Goal: Task Accomplishment & Management: Complete application form

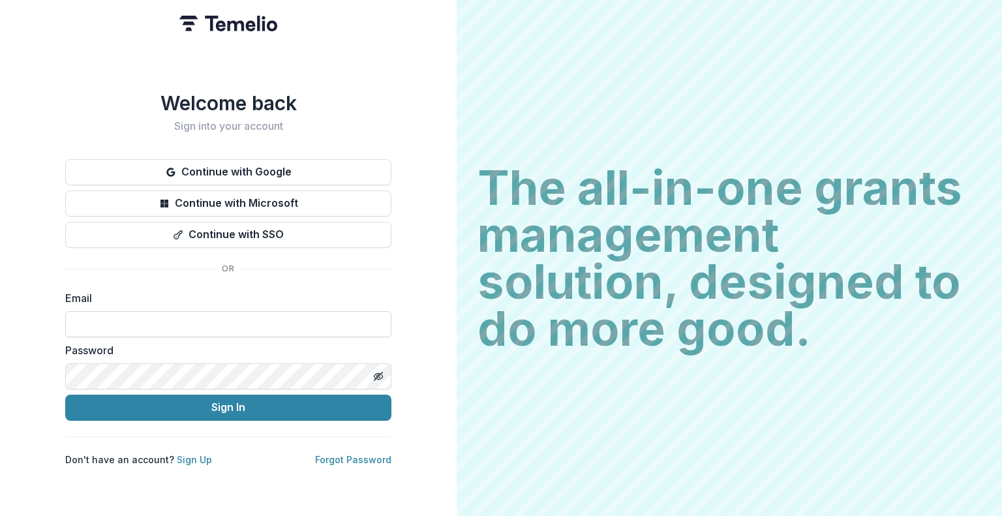
click at [172, 314] on input at bounding box center [228, 324] width 326 height 26
type input "**********"
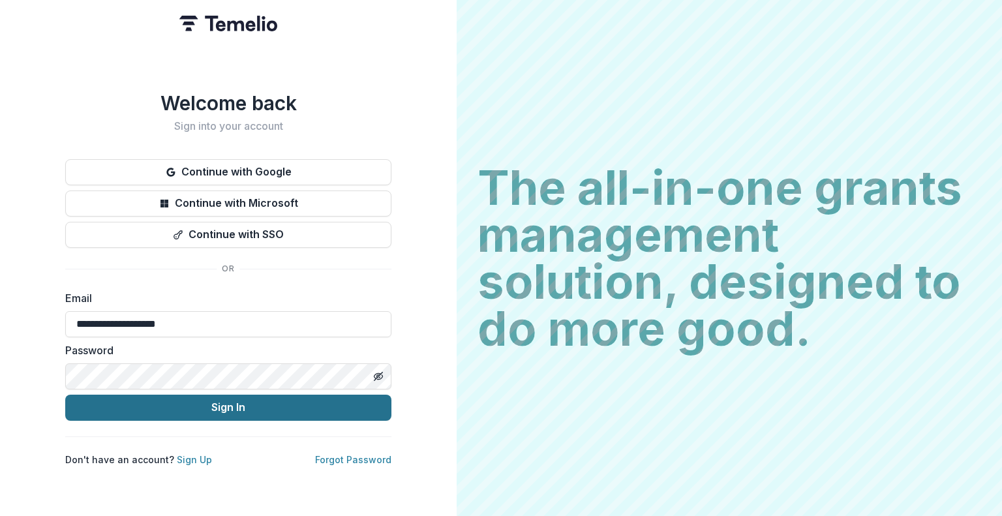
click at [235, 402] on button "Sign In" at bounding box center [228, 408] width 326 height 26
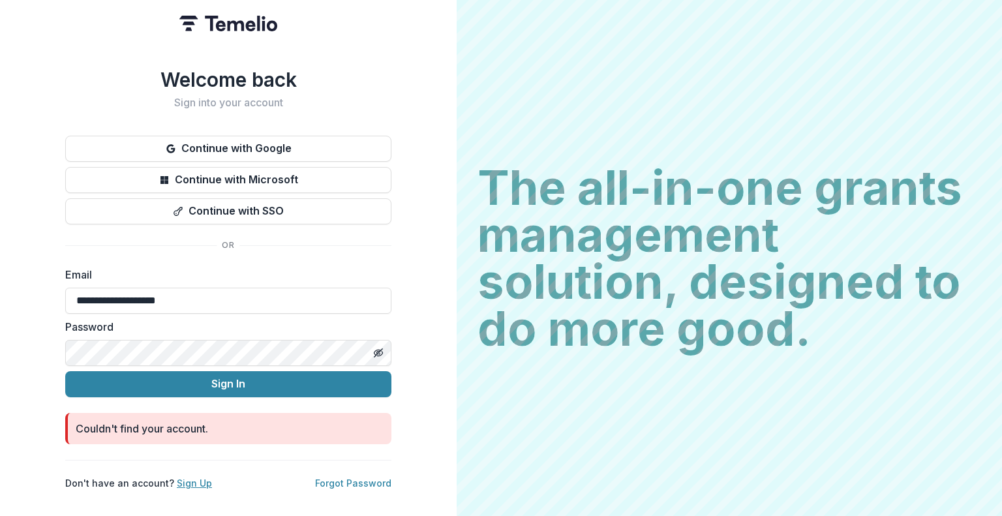
click at [190, 477] on link "Sign Up" at bounding box center [194, 482] width 35 height 11
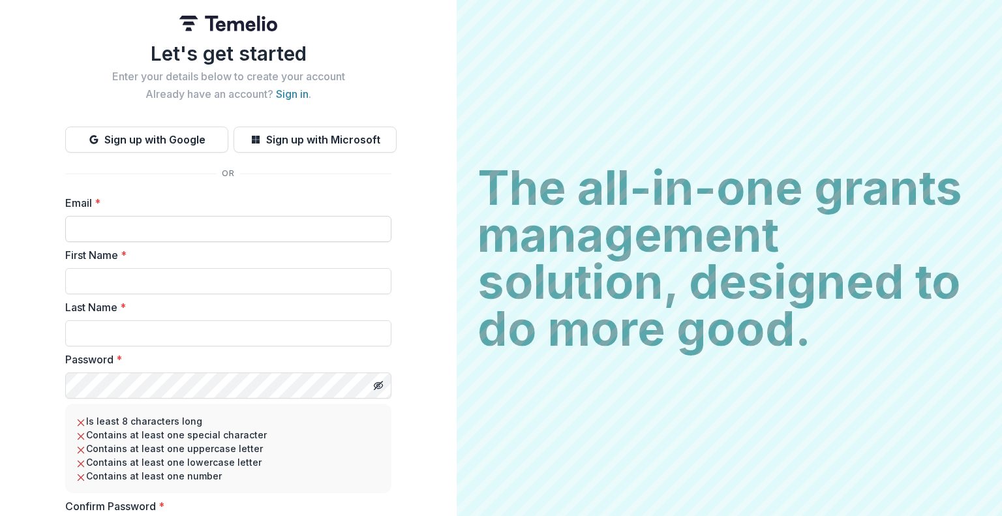
click at [208, 232] on input "Email *" at bounding box center [228, 229] width 326 height 26
type input "**********"
click at [203, 276] on input "First Name *" at bounding box center [228, 281] width 326 height 26
type input "******"
click at [178, 330] on input "Last Name *" at bounding box center [228, 333] width 326 height 26
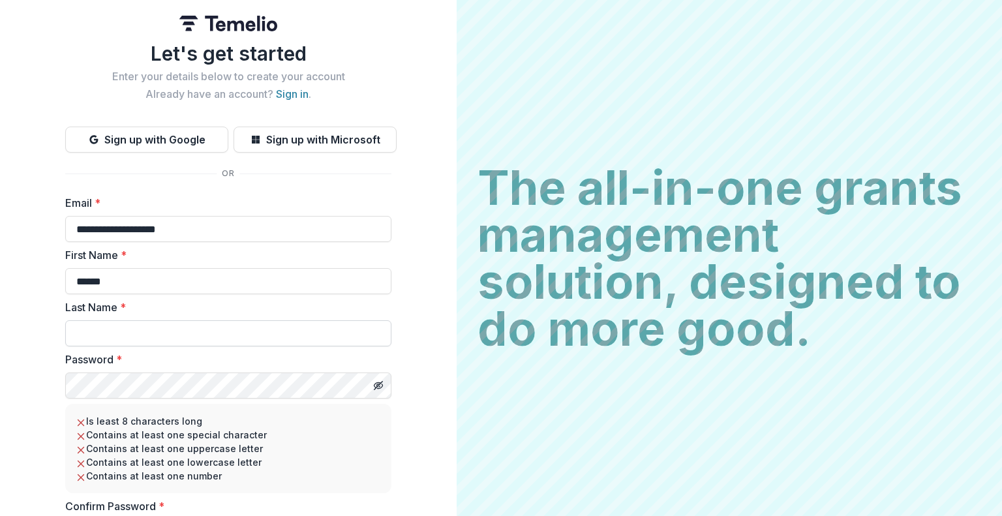
type input "********"
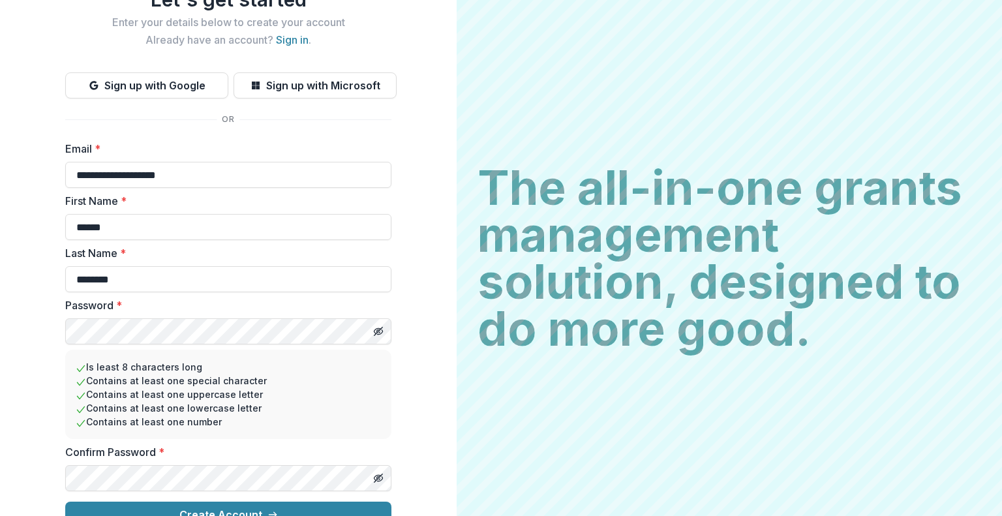
scroll to position [76, 0]
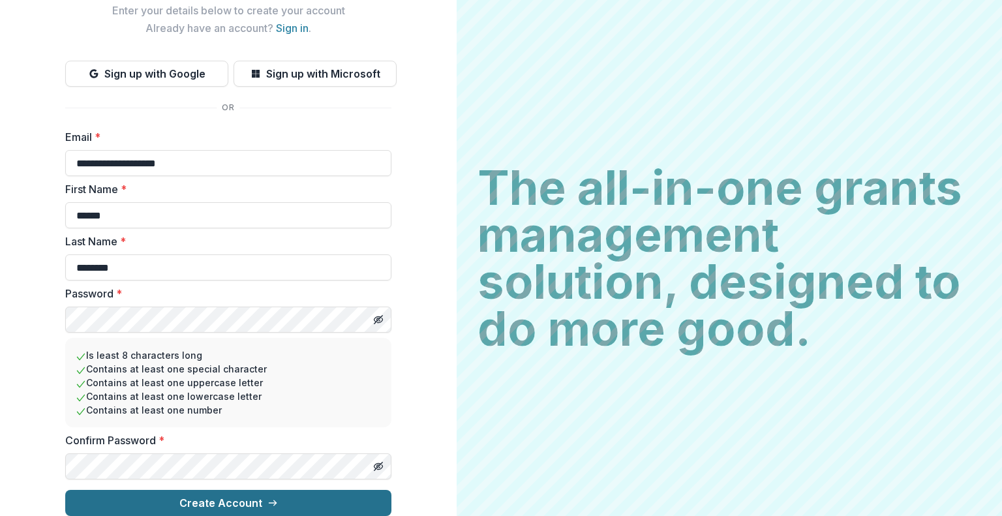
click at [307, 490] on button "Create Account" at bounding box center [228, 503] width 326 height 26
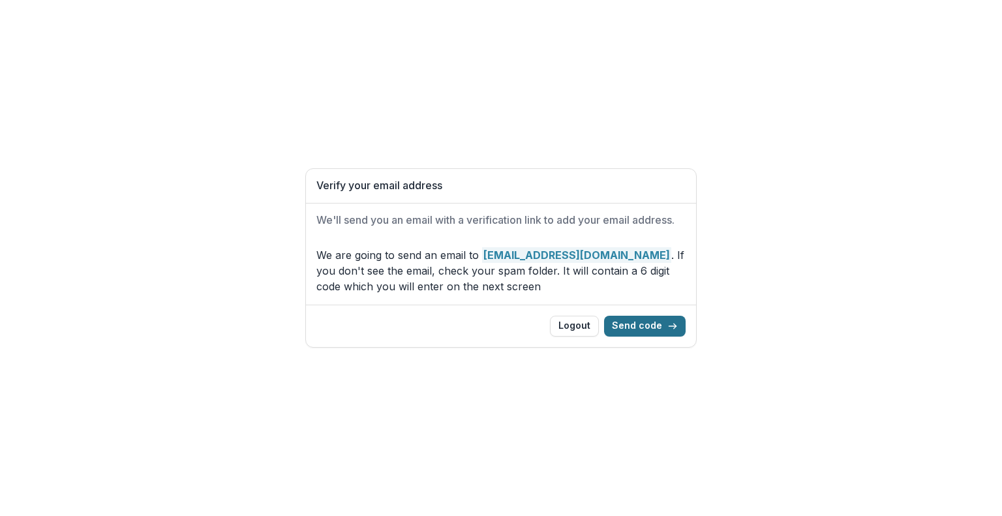
click at [640, 324] on button "Send code" at bounding box center [645, 326] width 82 height 21
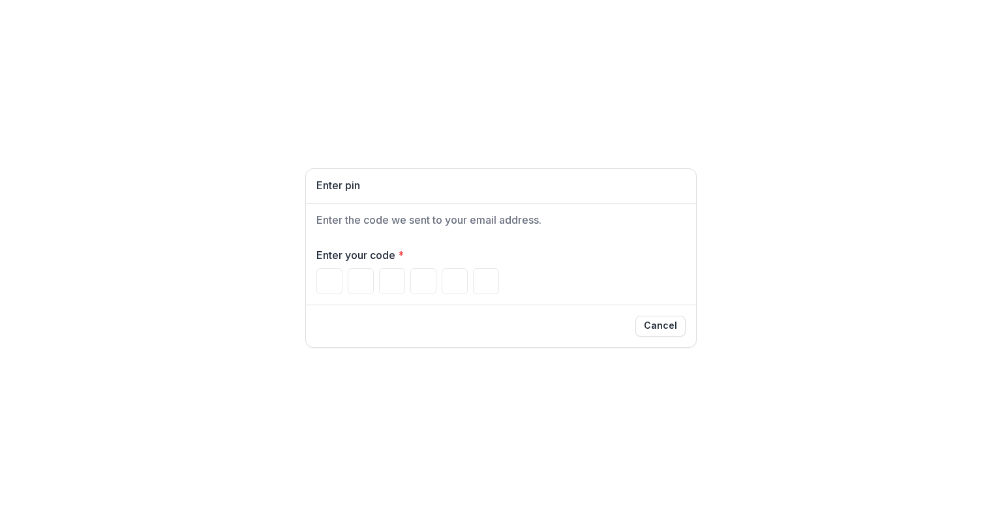
type input "*"
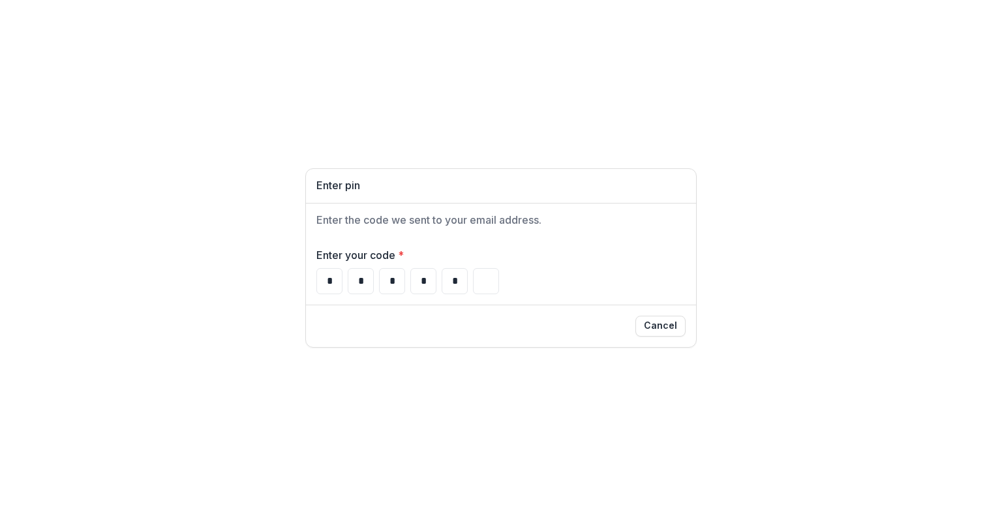
type input "*"
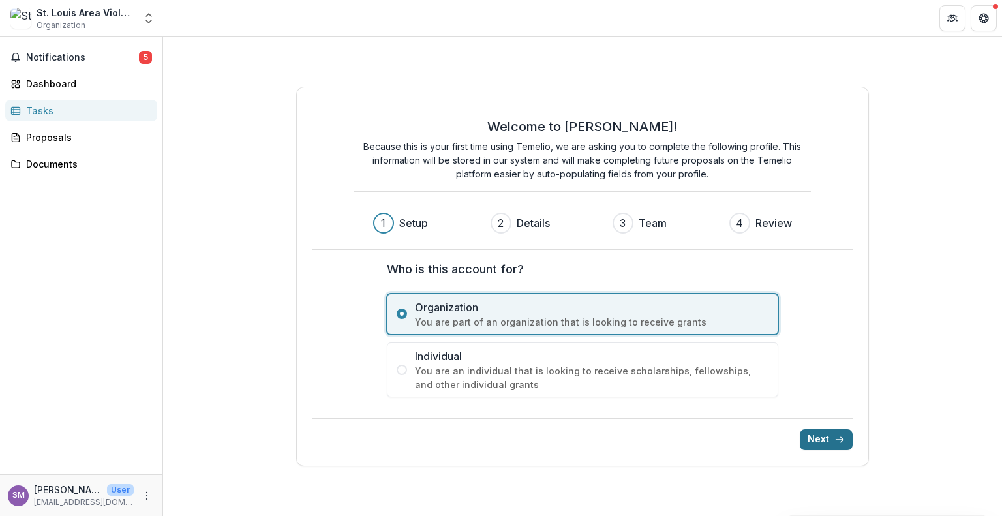
click at [829, 438] on button "Next" at bounding box center [826, 439] width 53 height 21
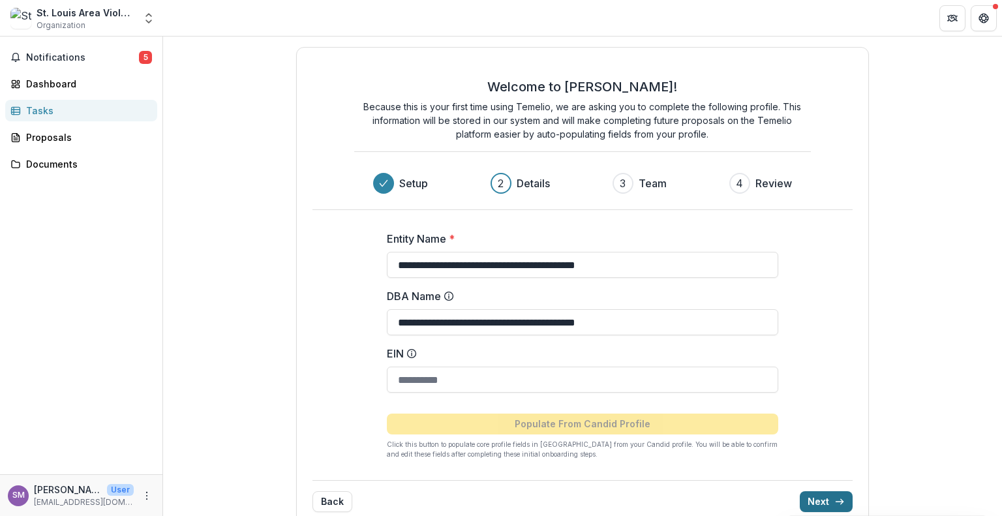
click at [829, 500] on button "Next" at bounding box center [826, 501] width 53 height 21
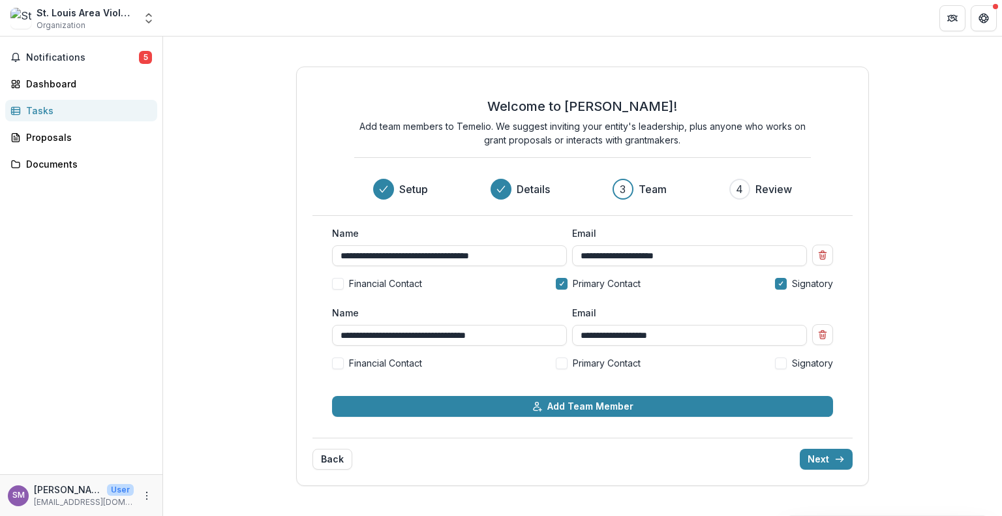
click at [780, 361] on span at bounding box center [781, 363] width 12 height 12
click at [337, 360] on span at bounding box center [338, 363] width 12 height 12
click at [560, 362] on span at bounding box center [562, 363] width 12 height 12
click at [826, 454] on button "Next" at bounding box center [826, 459] width 53 height 21
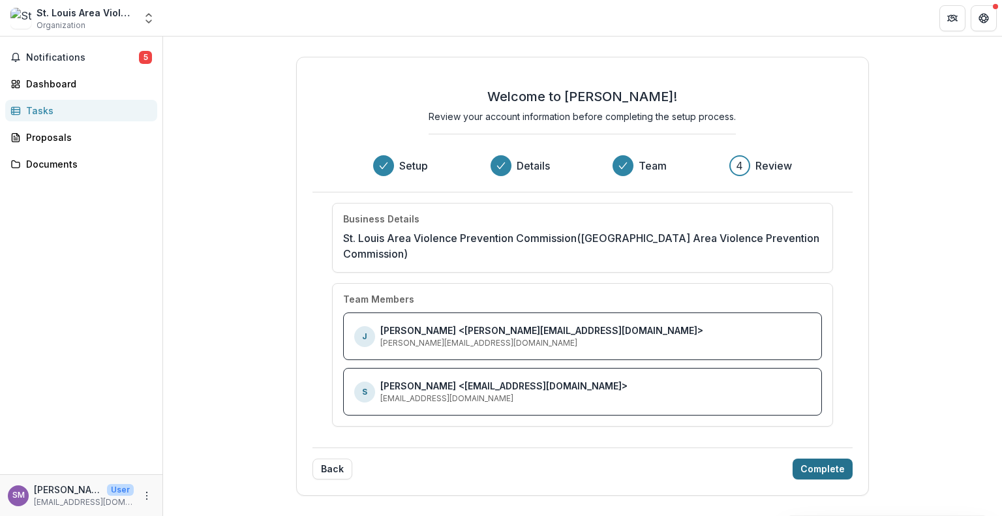
click at [836, 464] on button "Complete" at bounding box center [823, 469] width 60 height 21
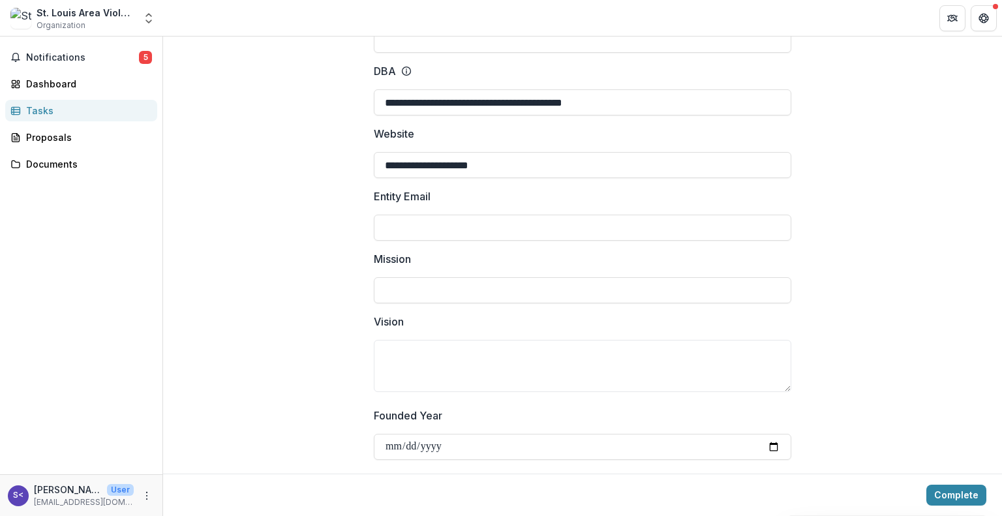
scroll to position [232, 0]
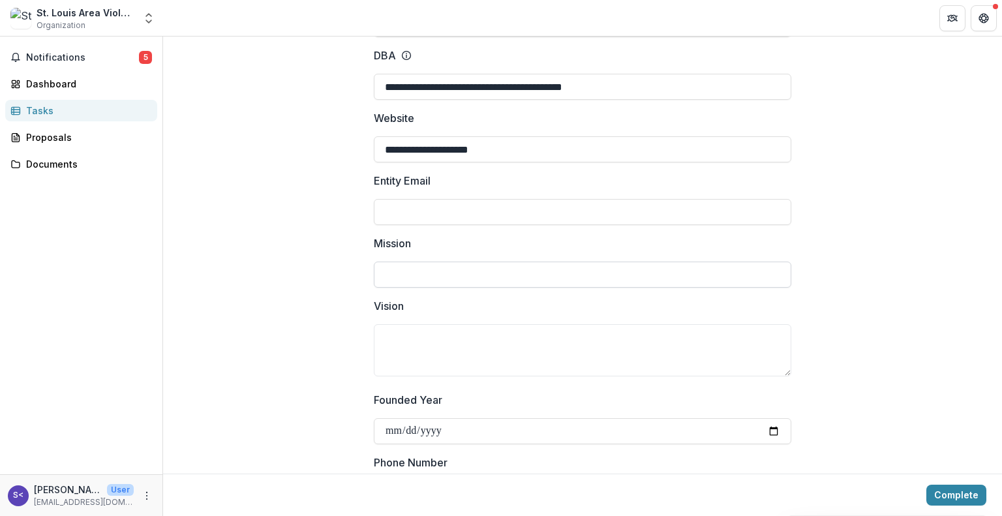
click at [498, 262] on input "Mission" at bounding box center [582, 275] width 417 height 26
paste input "**********"
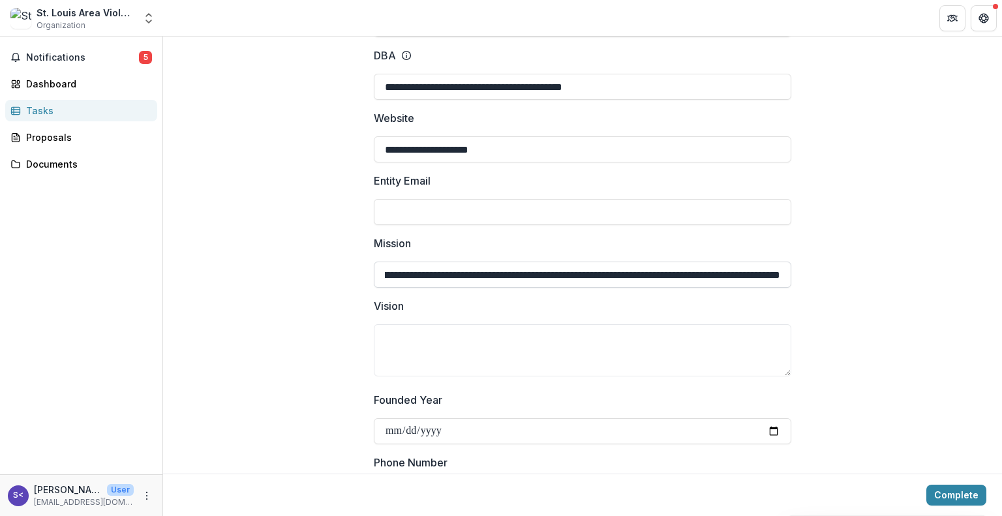
scroll to position [0, 1162]
type input "**********"
click at [532, 326] on textarea "Vision" at bounding box center [582, 350] width 417 height 52
paste textarea "**********"
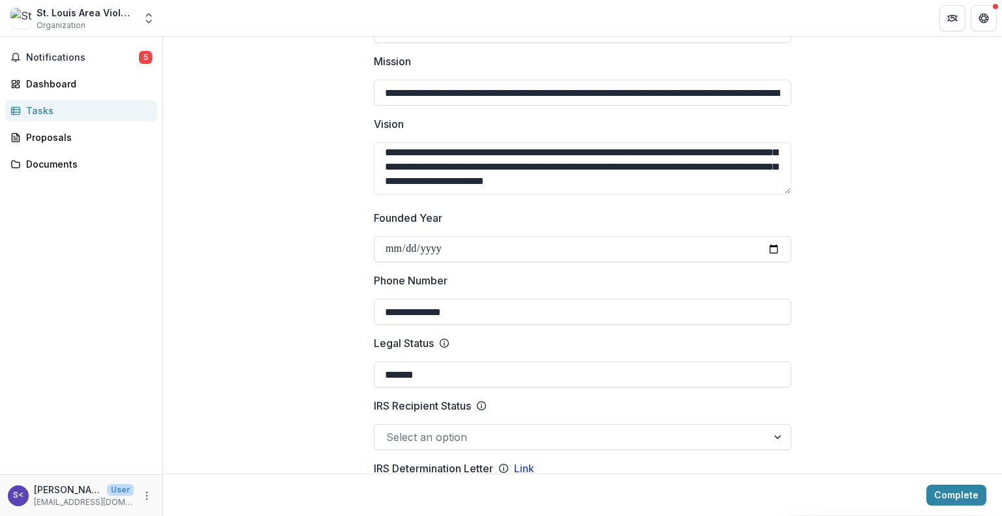
scroll to position [419, 0]
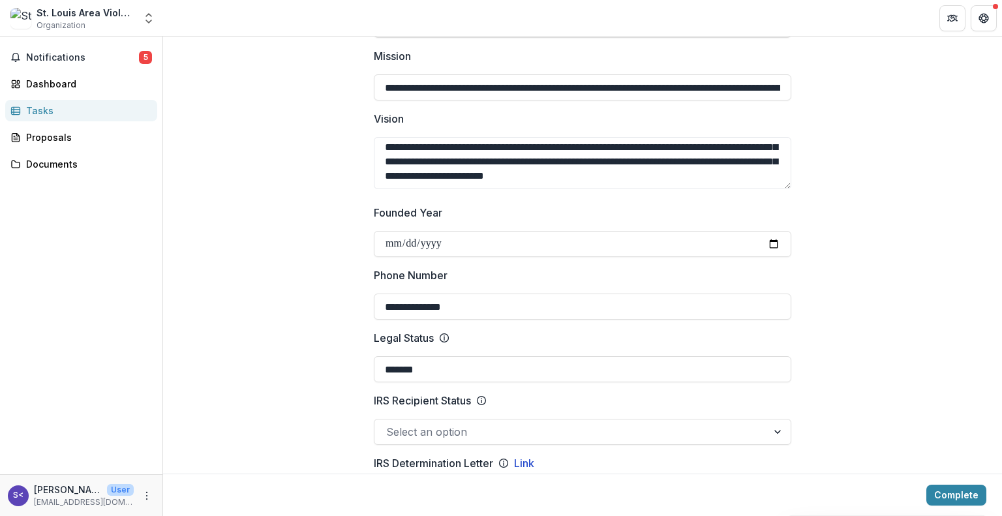
type textarea "**********"
click at [771, 231] on input "Founded Year" at bounding box center [582, 244] width 417 height 26
type input "**********"
drag, startPoint x: 1001, startPoint y: 211, endPoint x: 1001, endPoint y: 235, distance: 24.8
click at [1001, 235] on div "**********" at bounding box center [582, 276] width 839 height 479
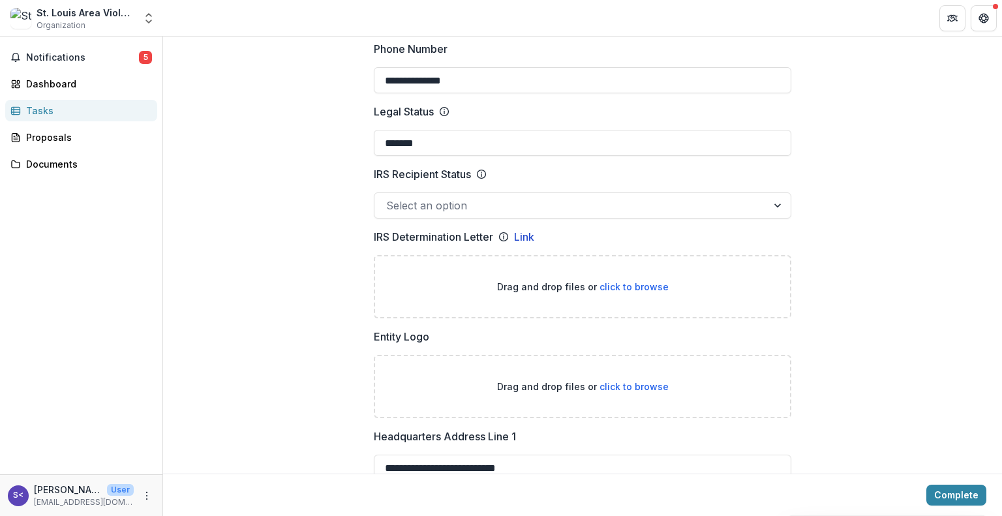
scroll to position [668, 0]
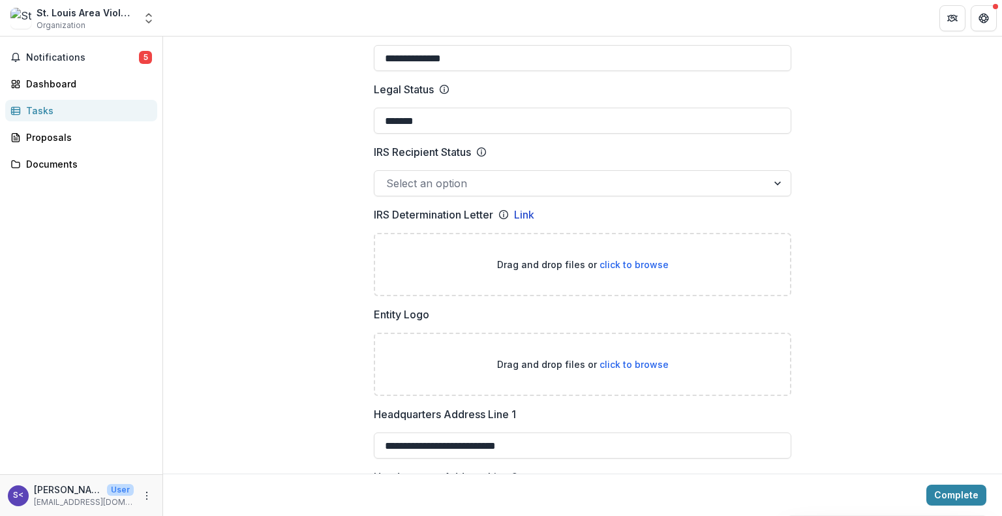
click at [778, 171] on div at bounding box center [778, 183] width 23 height 25
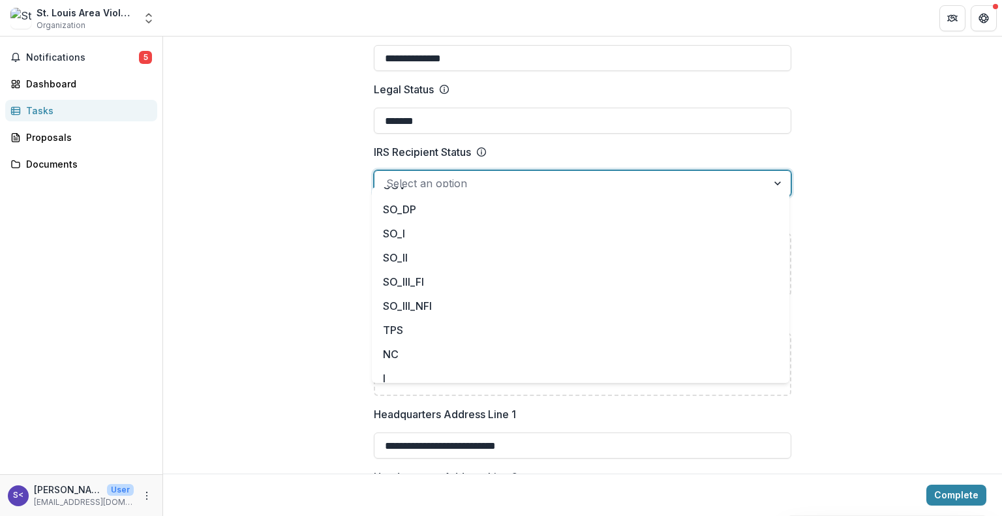
scroll to position [117, 0]
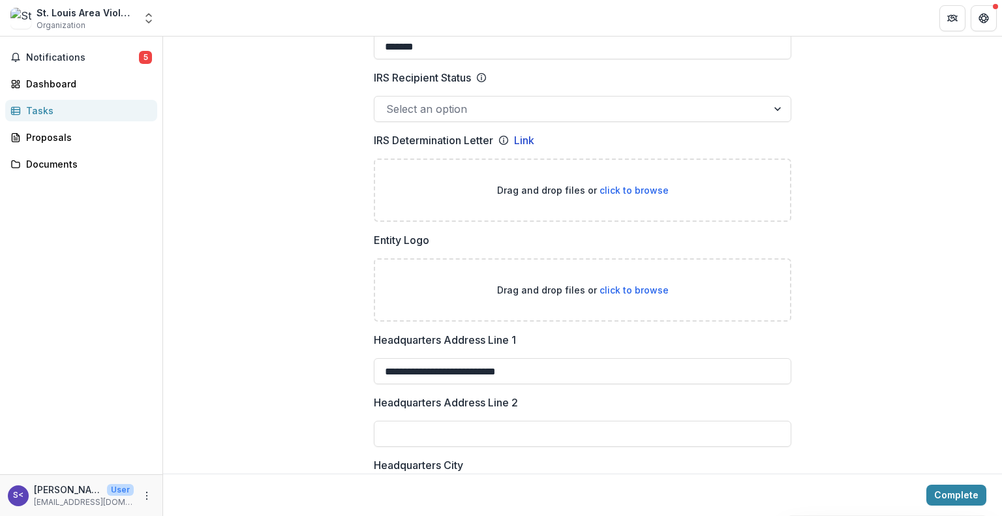
scroll to position [754, 0]
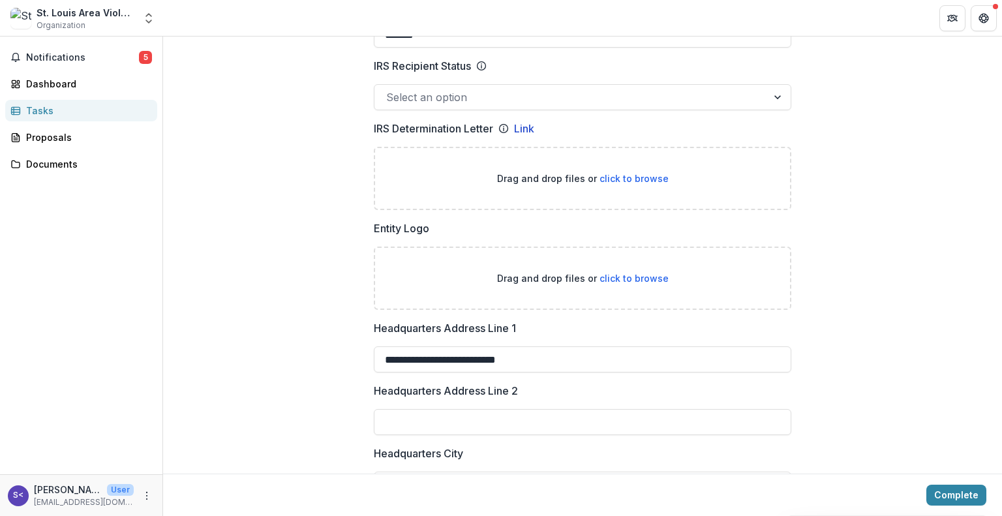
click at [631, 273] on span "click to browse" at bounding box center [633, 278] width 69 height 11
type input "**********"
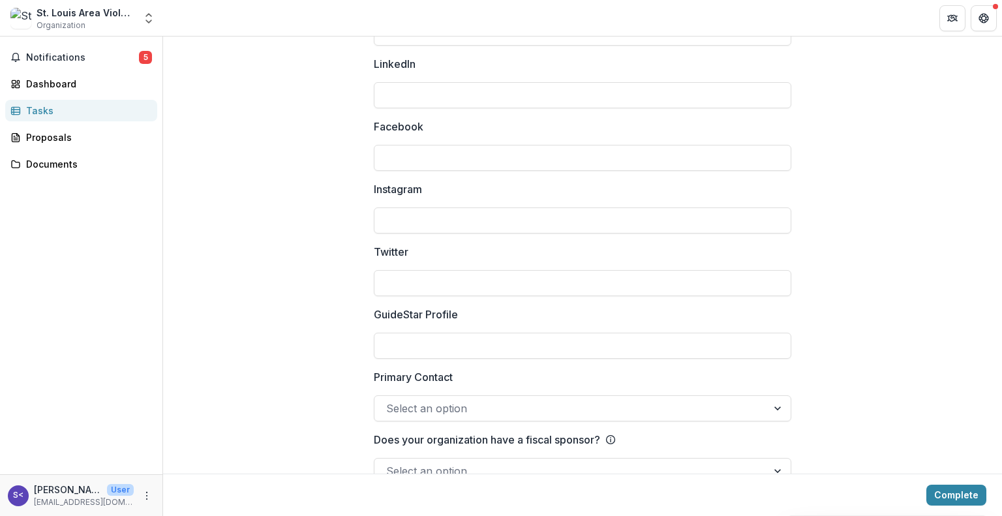
scroll to position [1892, 0]
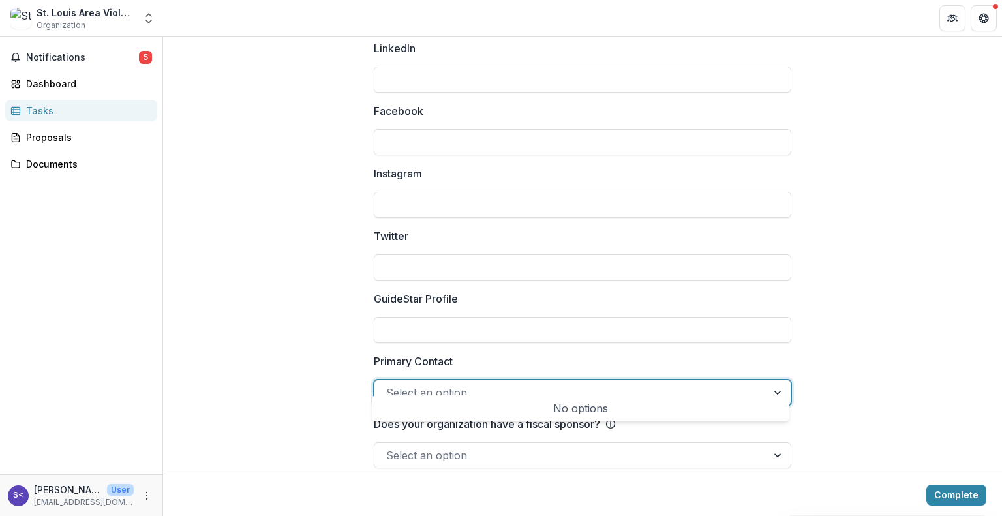
click at [778, 380] on div at bounding box center [778, 392] width 23 height 25
click at [775, 380] on div at bounding box center [778, 392] width 23 height 25
click at [775, 443] on div at bounding box center [778, 455] width 23 height 25
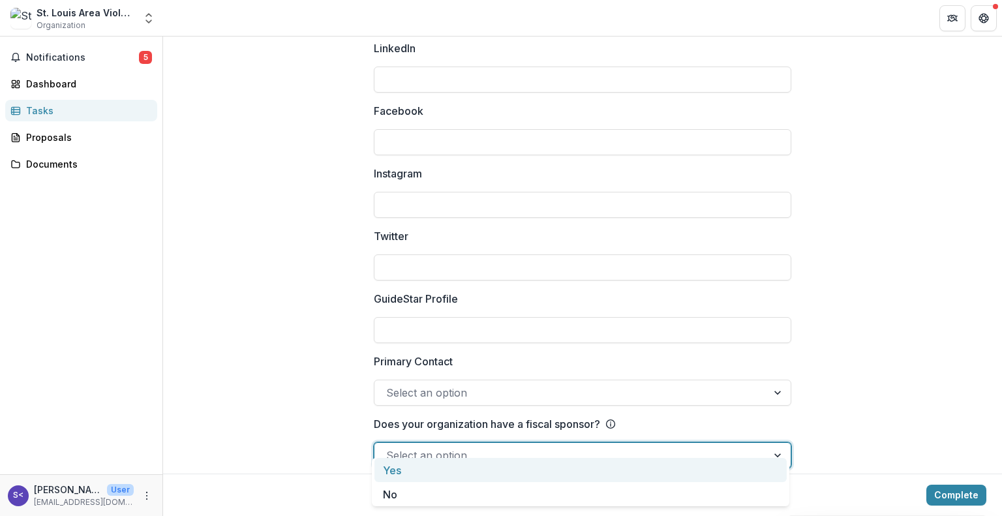
click at [748, 466] on div "Yes" at bounding box center [580, 470] width 412 height 24
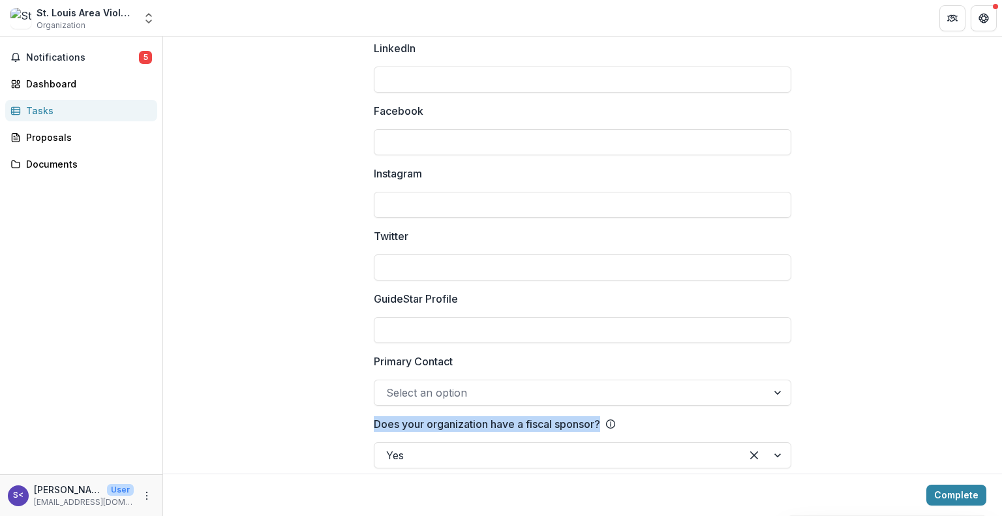
drag, startPoint x: 1001, startPoint y: 356, endPoint x: 1001, endPoint y: 425, distance: 68.5
click at [1001, 425] on div "**********" at bounding box center [582, 276] width 839 height 479
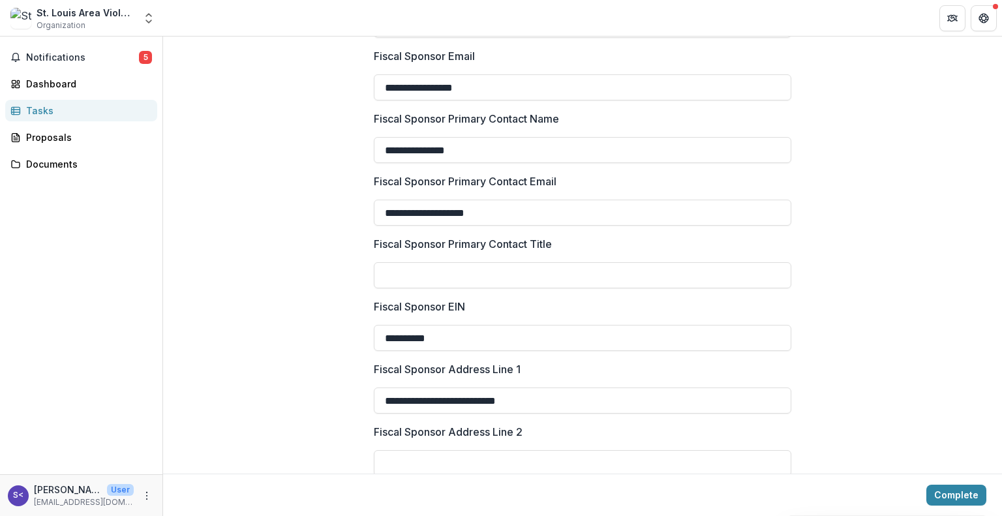
scroll to position [2393, 0]
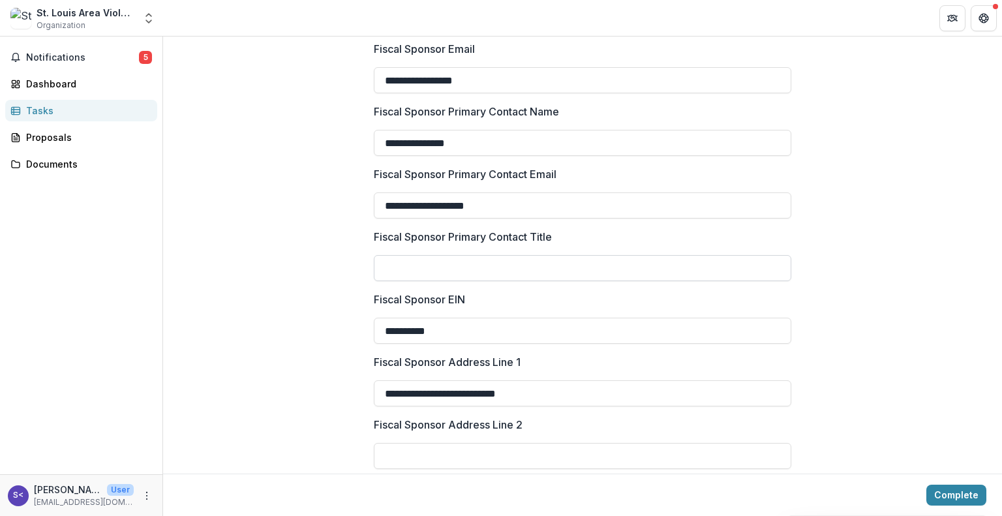
click at [577, 255] on input "Fiscal Sponsor Primary Contact Title" at bounding box center [582, 268] width 417 height 26
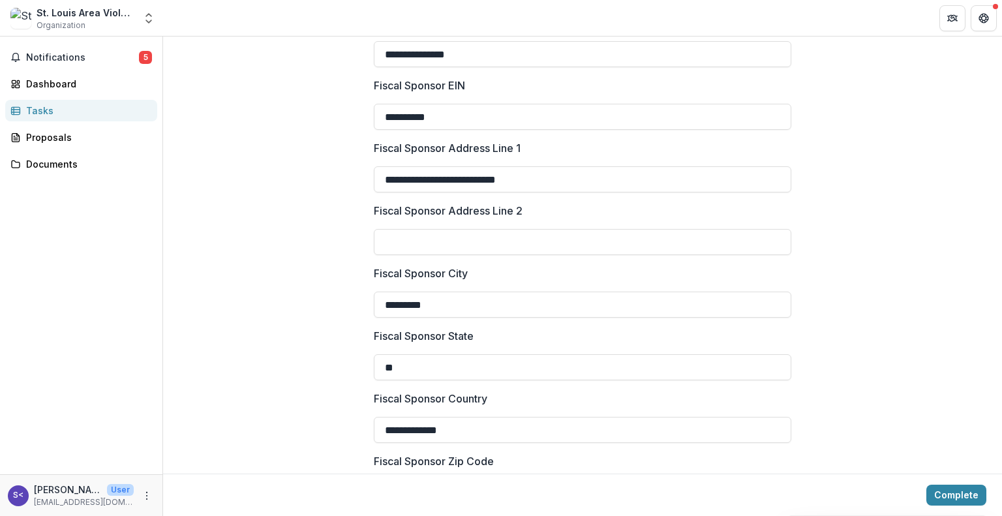
scroll to position [2644, 0]
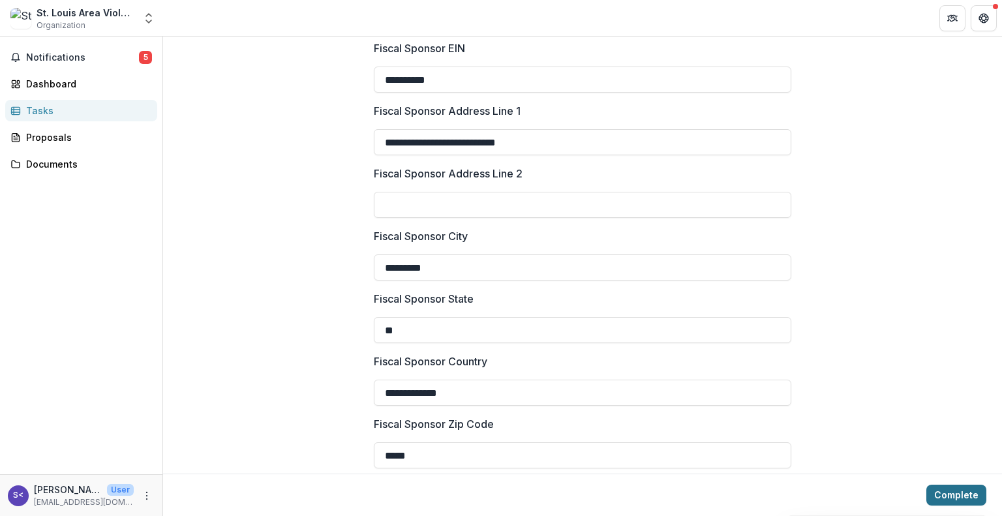
type input "**********"
click at [959, 492] on button "Complete" at bounding box center [956, 495] width 60 height 21
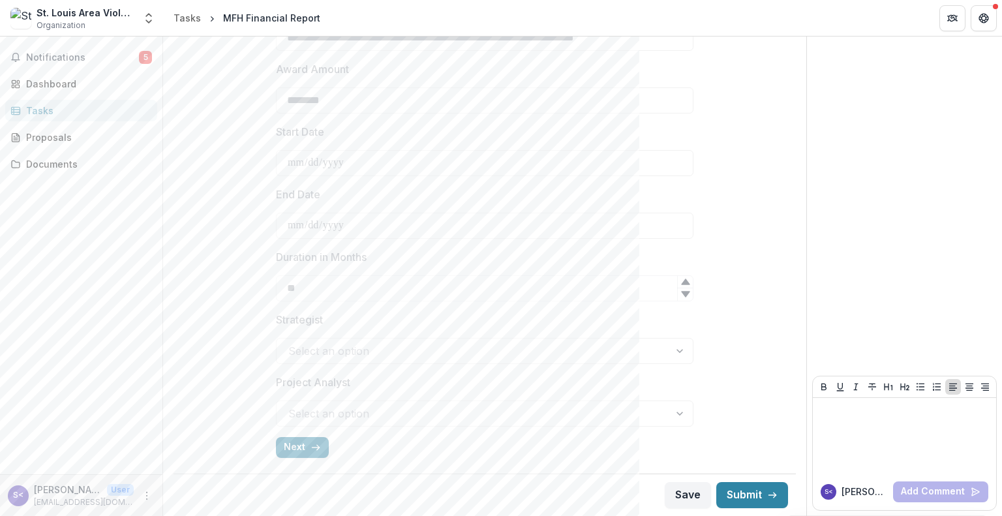
scroll to position [427, 0]
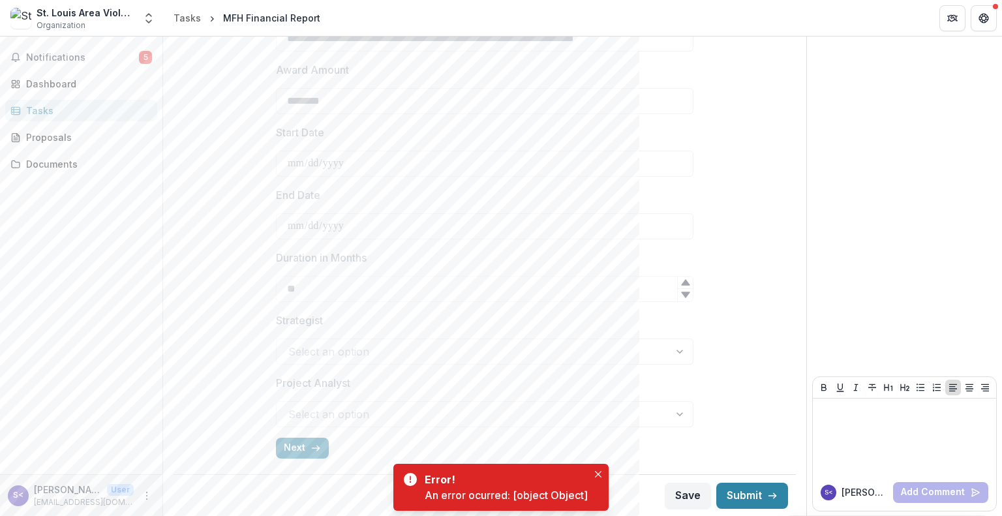
drag, startPoint x: 997, startPoint y: 307, endPoint x: 997, endPoint y: 288, distance: 18.9
click at [999, 286] on div "**********" at bounding box center [582, 276] width 839 height 479
click at [599, 472] on icon "Close" at bounding box center [598, 474] width 7 height 7
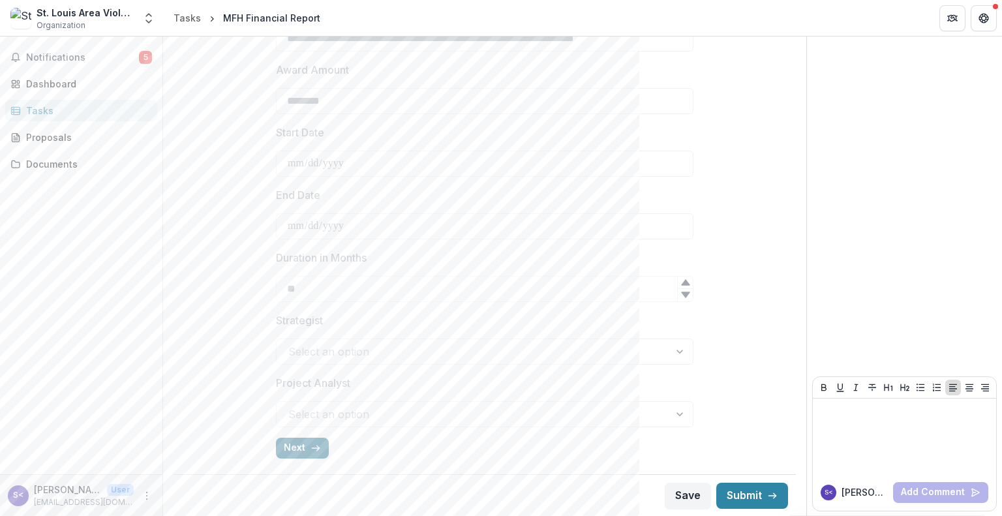
click at [306, 448] on button "Next" at bounding box center [302, 448] width 53 height 21
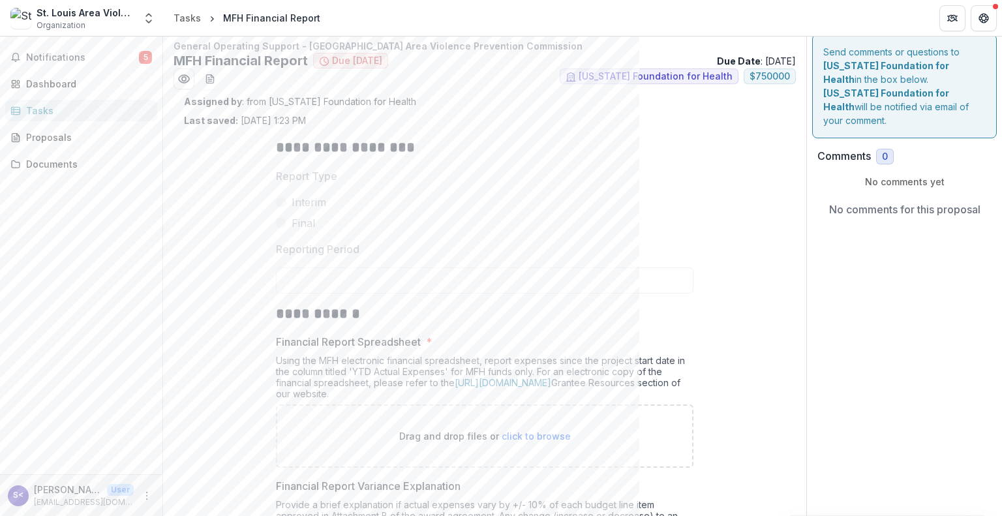
scroll to position [0, 0]
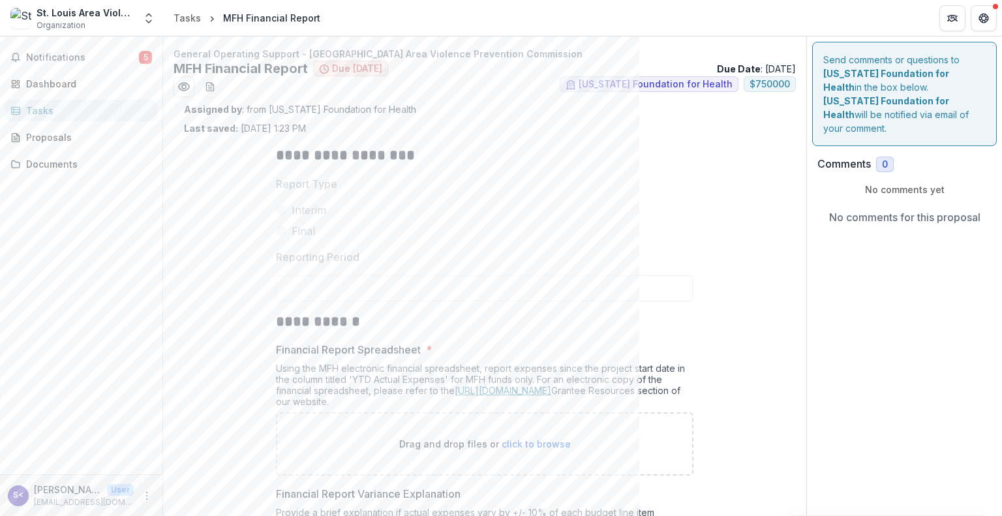
click at [519, 388] on link "https://mffh.org/the-foundation/grantees/" at bounding box center [503, 390] width 97 height 11
click at [87, 55] on span "Notifications" at bounding box center [82, 57] width 113 height 11
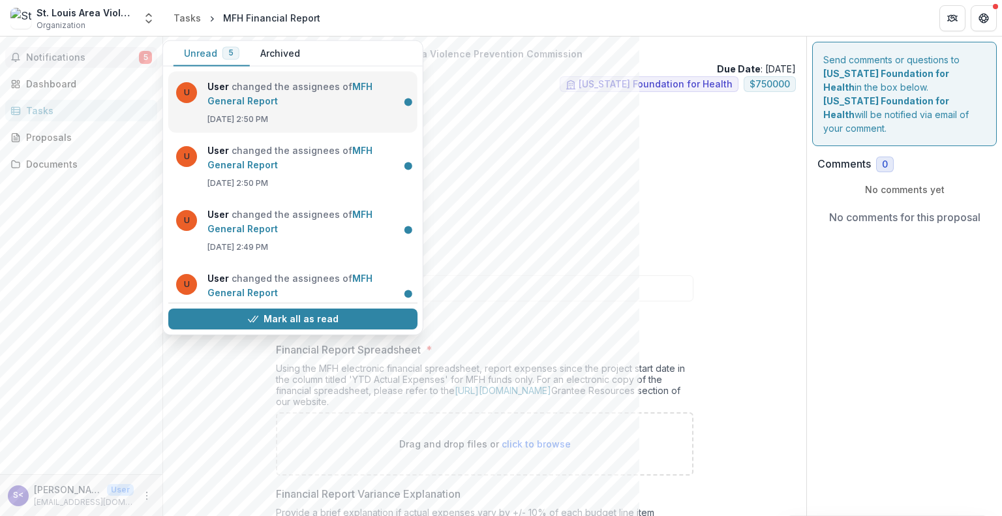
click at [297, 86] on link "MFH General Report" at bounding box center [289, 93] width 165 height 25
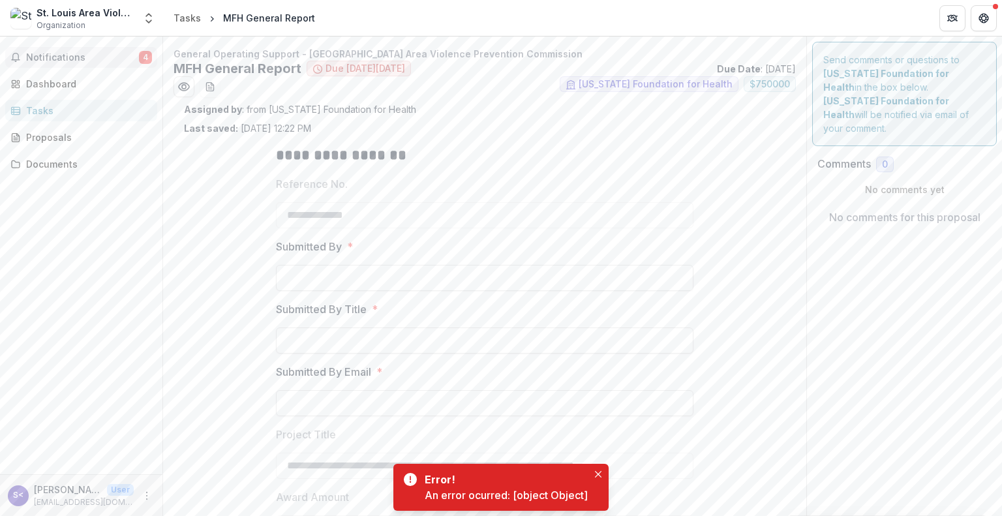
click at [90, 52] on span "Notifications" at bounding box center [82, 57] width 113 height 11
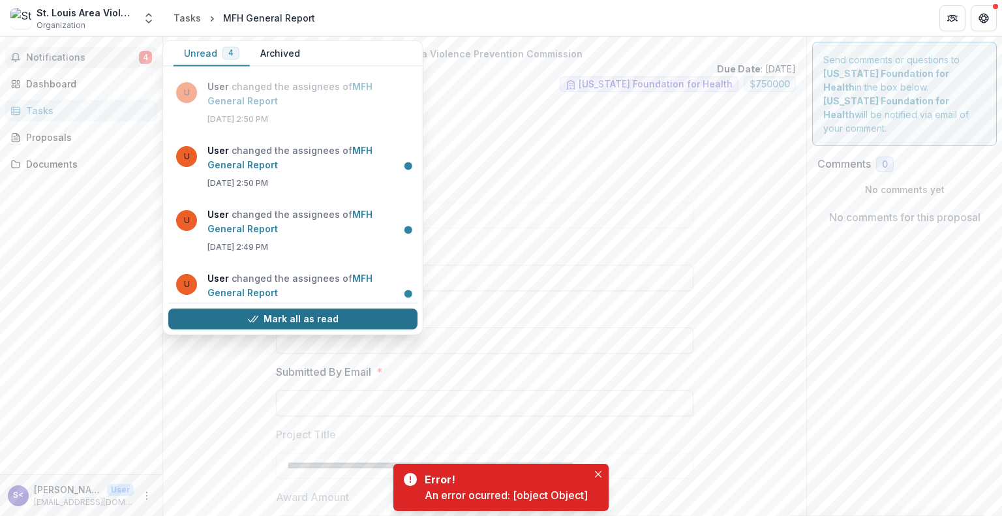
click at [249, 318] on polyline "button" at bounding box center [251, 319] width 7 height 6
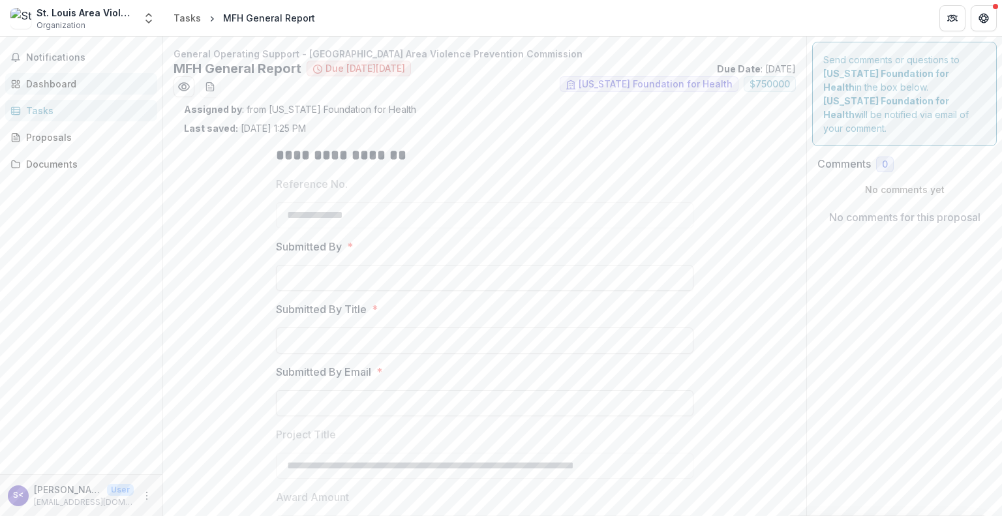
click at [53, 80] on div "Dashboard" at bounding box center [86, 84] width 121 height 14
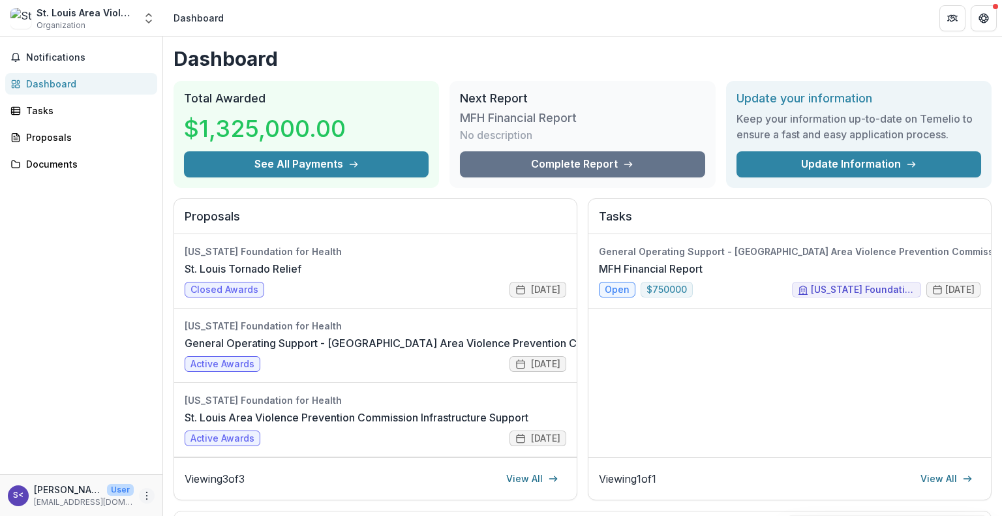
click at [148, 493] on icon "More" at bounding box center [147, 496] width 10 height 10
click at [206, 467] on link "Settings" at bounding box center [233, 468] width 140 height 22
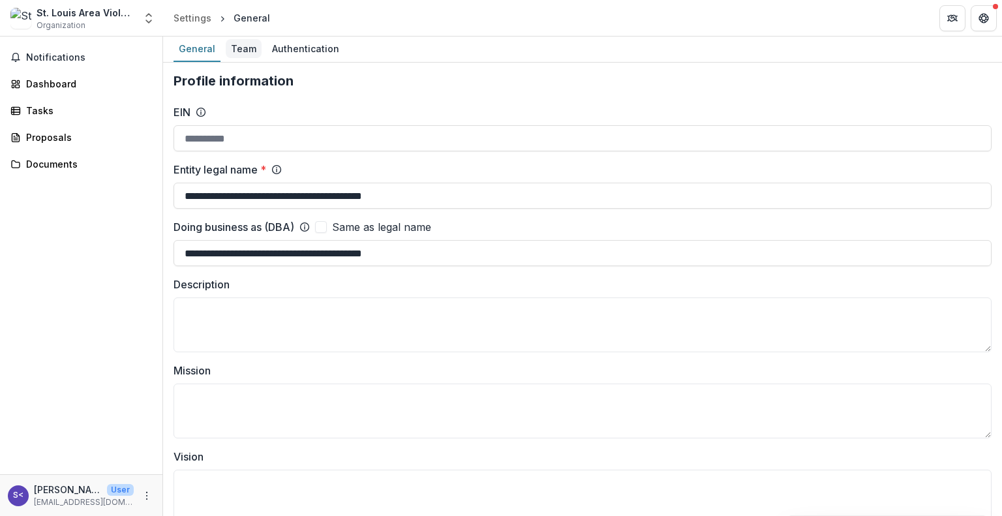
click at [242, 49] on div "Team" at bounding box center [244, 48] width 36 height 19
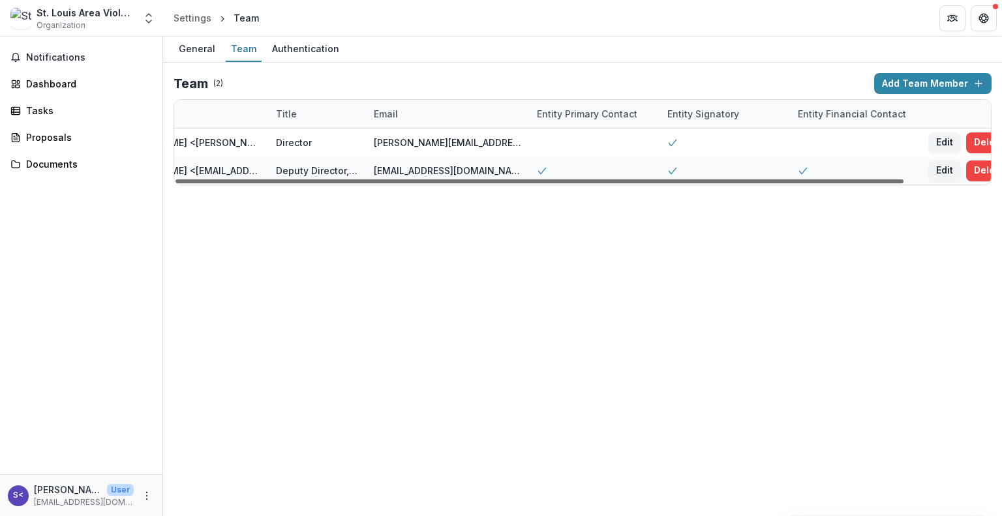
scroll to position [0, 96]
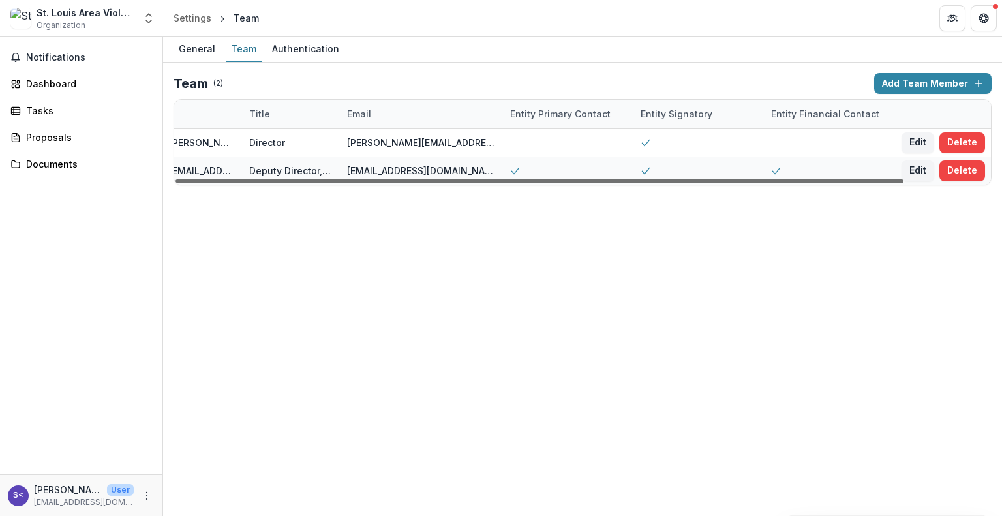
drag, startPoint x: 882, startPoint y: 177, endPoint x: 975, endPoint y: 179, distance: 93.3
click at [903, 179] on div at bounding box center [539, 181] width 728 height 4
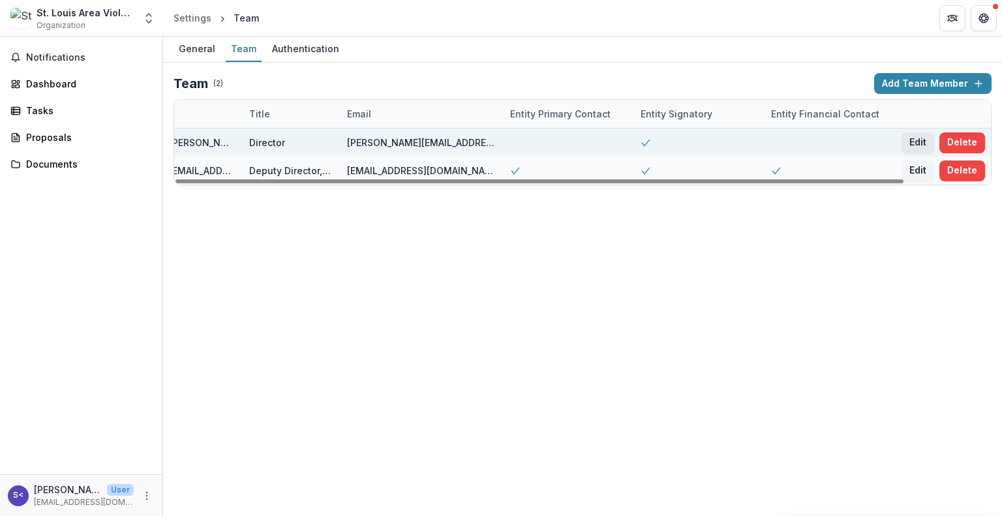
click at [920, 138] on button "Edit" at bounding box center [917, 142] width 33 height 21
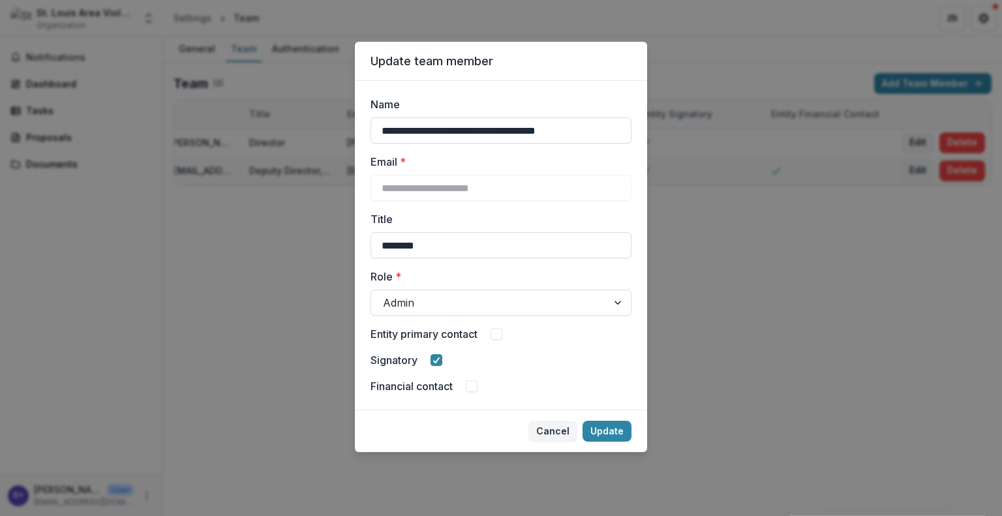
click at [498, 332] on span at bounding box center [497, 334] width 12 height 12
click at [621, 431] on button "Update" at bounding box center [607, 431] width 49 height 21
